Goal: Find contact information: Find contact information

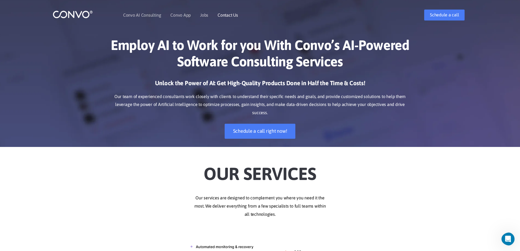
click at [230, 15] on link "Contact Us" at bounding box center [228, 15] width 20 height 4
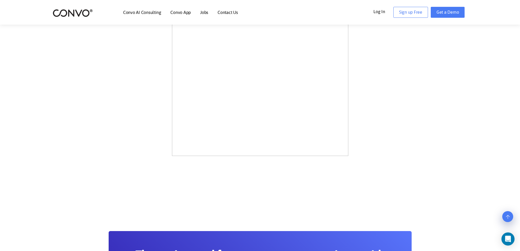
scroll to position [355, 0]
